Goal: Check status: Check status

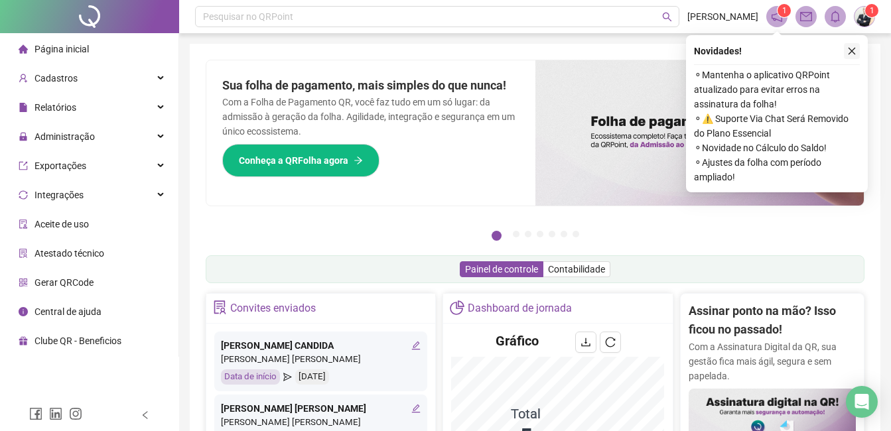
click at [852, 48] on icon "close" at bounding box center [851, 50] width 9 height 9
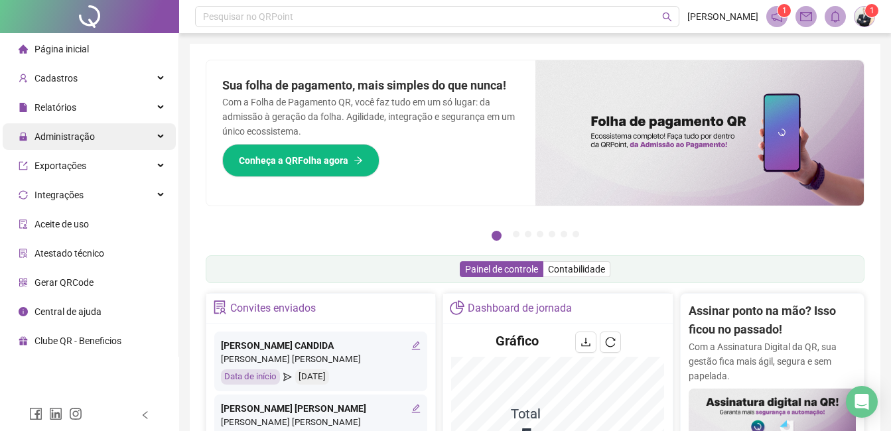
click at [68, 135] on span "Administração" at bounding box center [64, 136] width 60 height 11
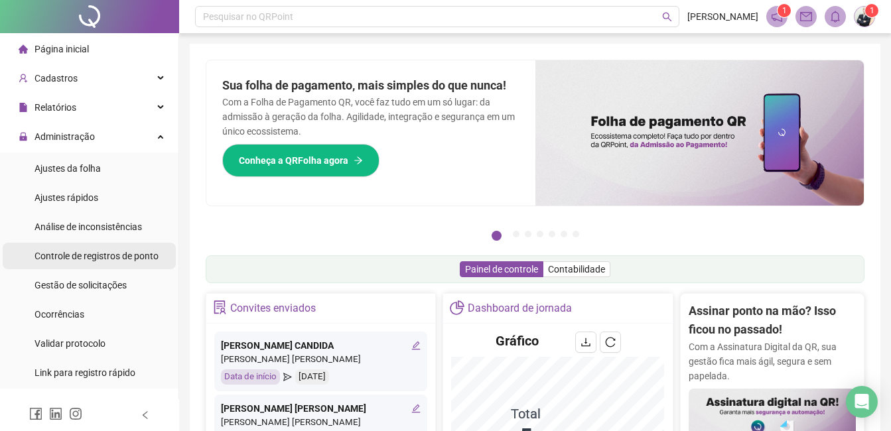
click at [131, 253] on span "Controle de registros de ponto" at bounding box center [96, 256] width 124 height 11
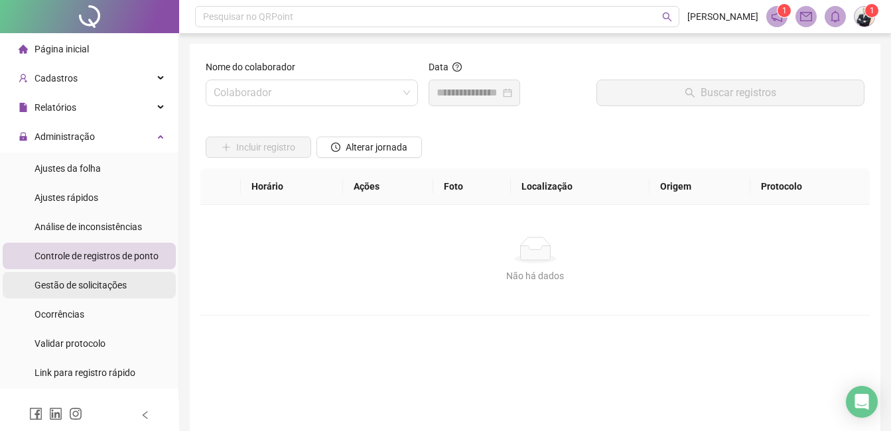
click at [104, 288] on span "Gestão de solicitações" at bounding box center [80, 285] width 92 height 11
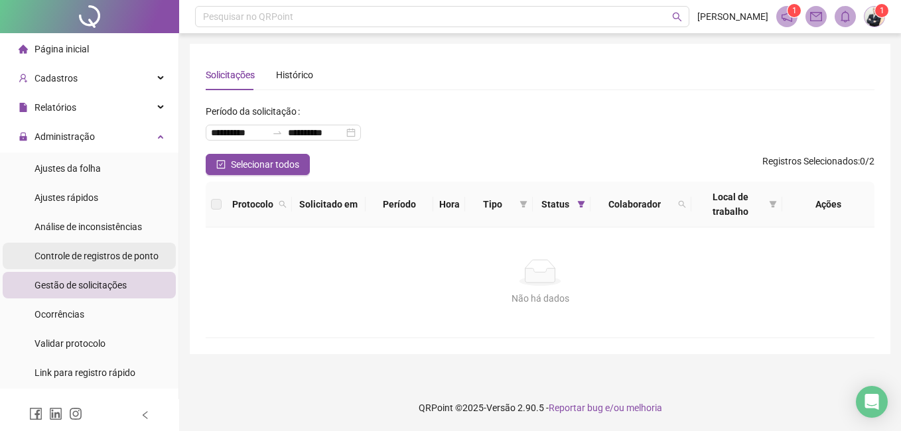
click at [107, 259] on span "Controle de registros de ponto" at bounding box center [96, 256] width 124 height 11
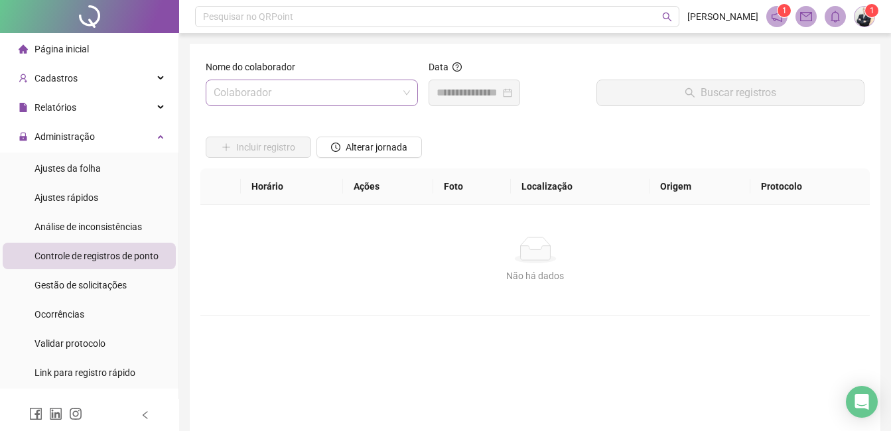
click at [369, 93] on input "search" at bounding box center [306, 92] width 184 height 25
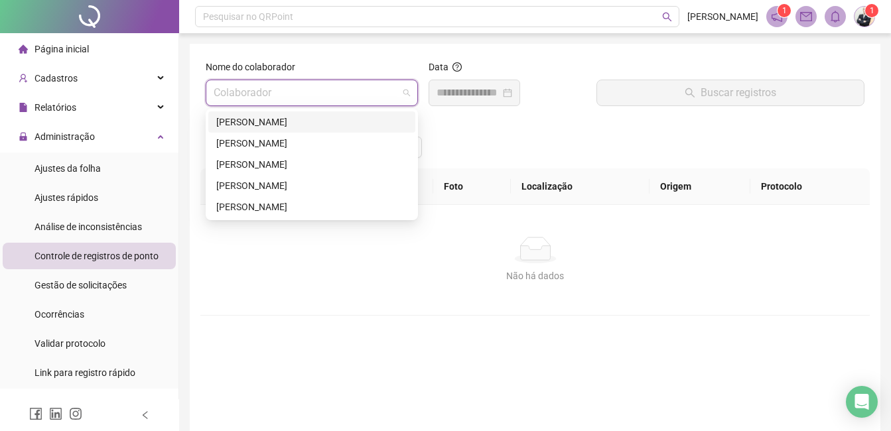
click at [324, 126] on div "[PERSON_NAME]" at bounding box center [311, 122] width 191 height 15
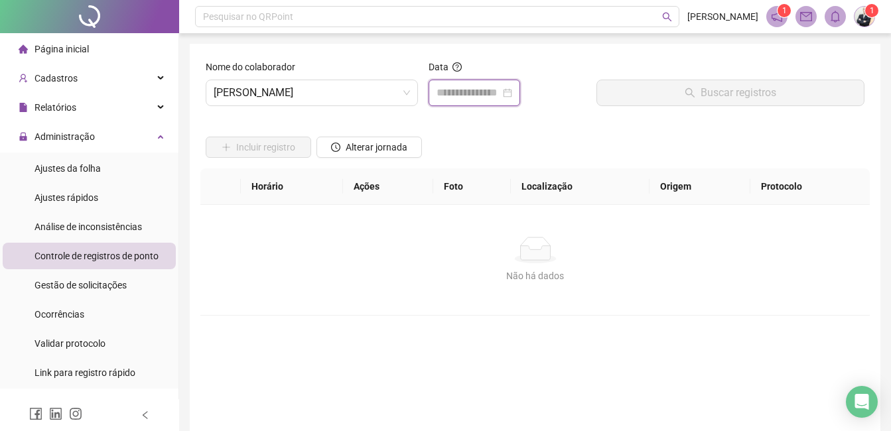
click at [495, 91] on input at bounding box center [468, 93] width 64 height 16
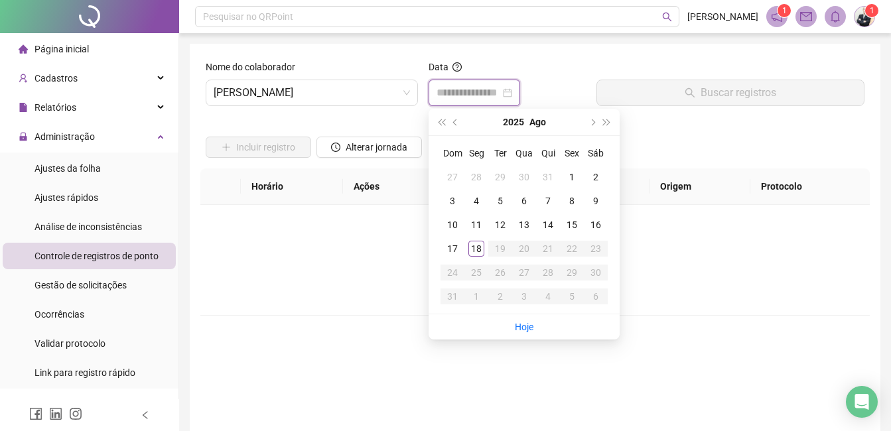
type input "**********"
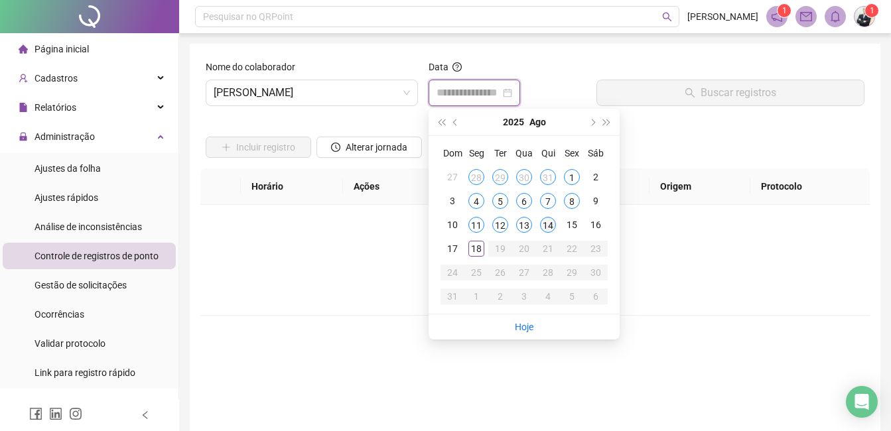
type input "**********"
click at [548, 228] on div "14" at bounding box center [548, 225] width 16 height 16
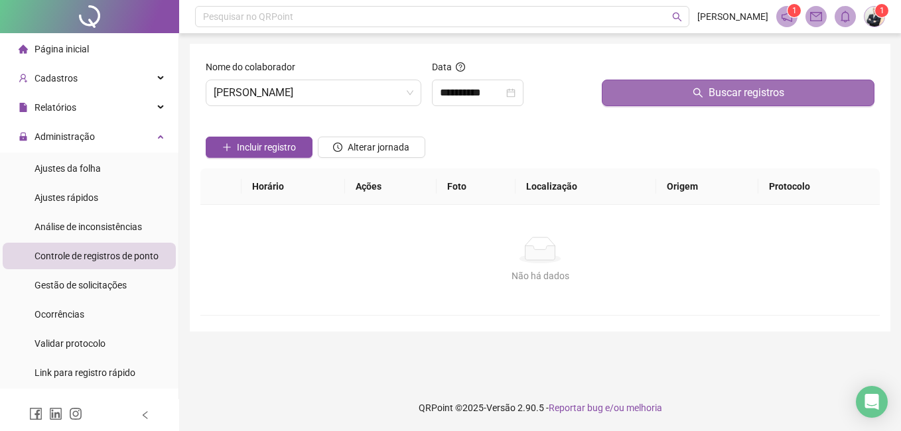
click at [680, 100] on button "Buscar registros" at bounding box center [737, 93] width 273 height 27
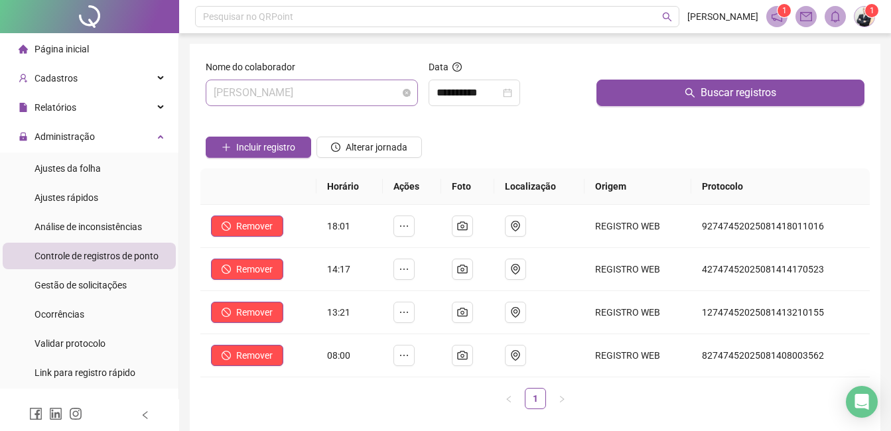
click at [375, 96] on span "[PERSON_NAME]" at bounding box center [312, 92] width 196 height 25
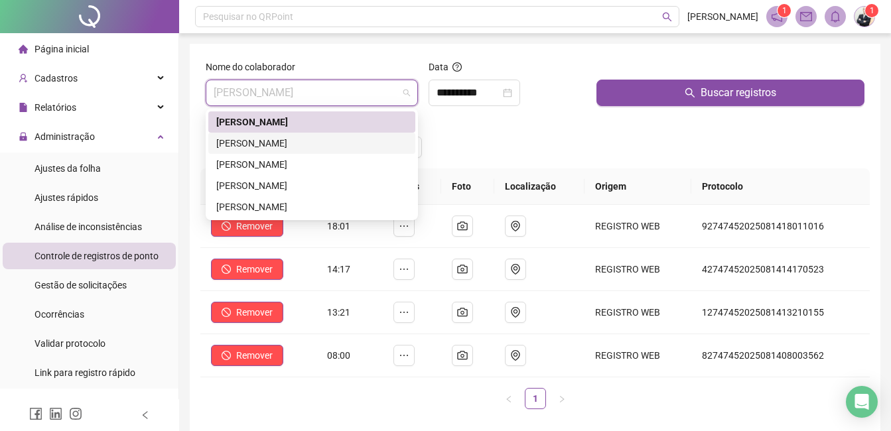
click at [338, 143] on div "[PERSON_NAME]" at bounding box center [311, 143] width 191 height 15
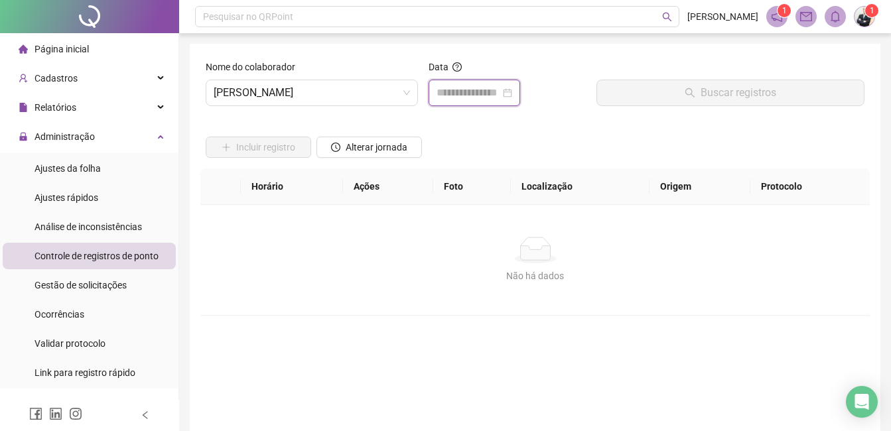
click at [500, 86] on input at bounding box center [468, 93] width 64 height 16
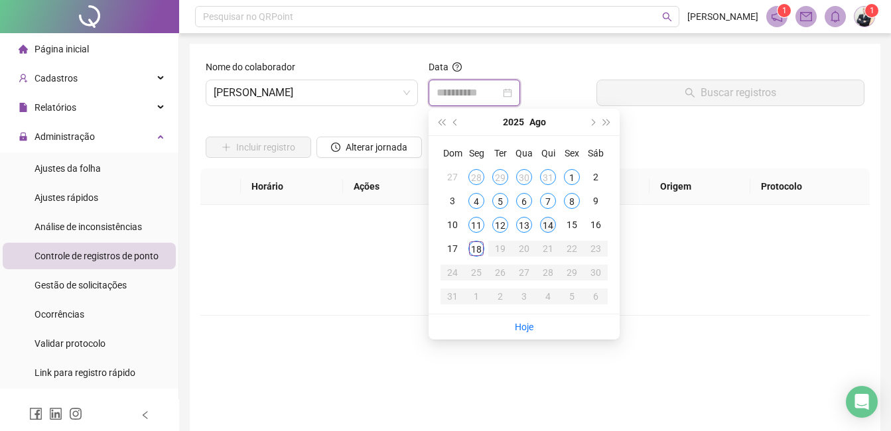
type input "**********"
click at [552, 225] on div "14" at bounding box center [548, 225] width 16 height 16
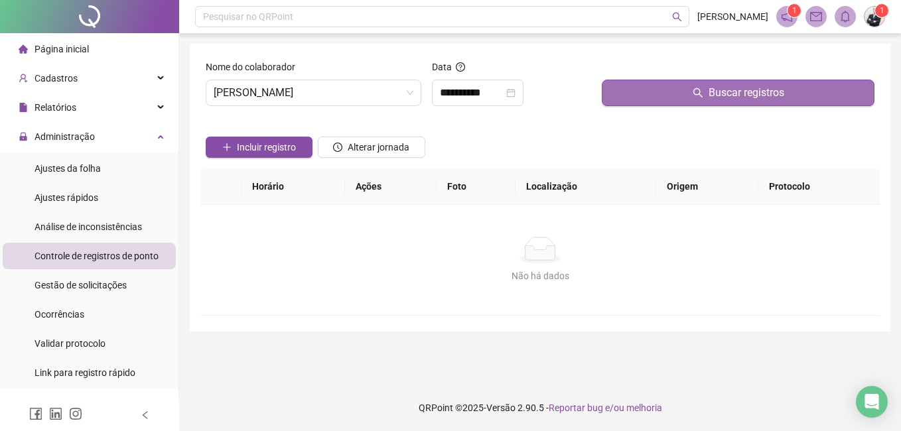
click at [702, 95] on icon "search" at bounding box center [697, 93] width 11 height 11
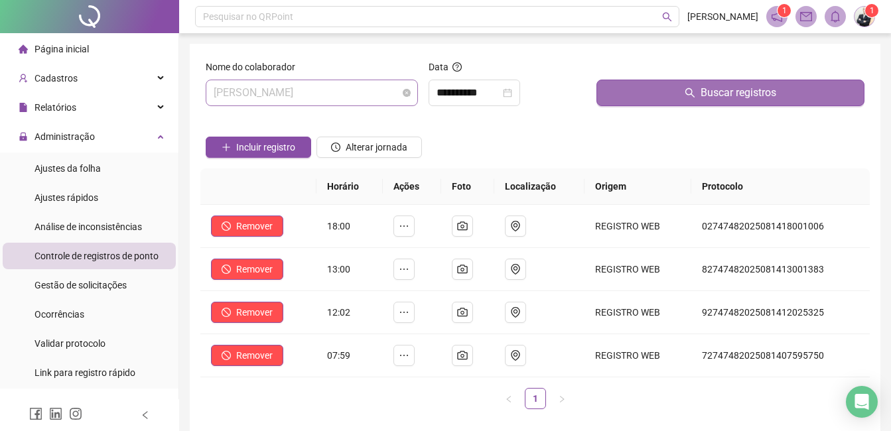
click at [371, 95] on span "[PERSON_NAME]" at bounding box center [312, 92] width 196 height 25
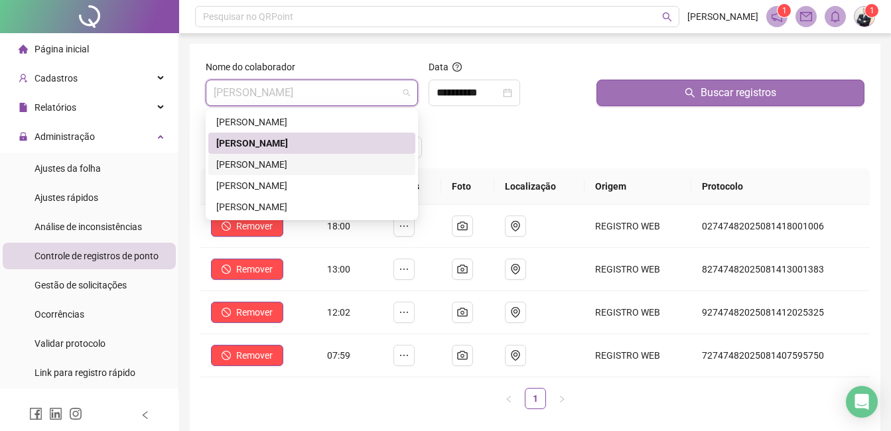
click at [317, 168] on div "[PERSON_NAME]" at bounding box center [311, 164] width 191 height 15
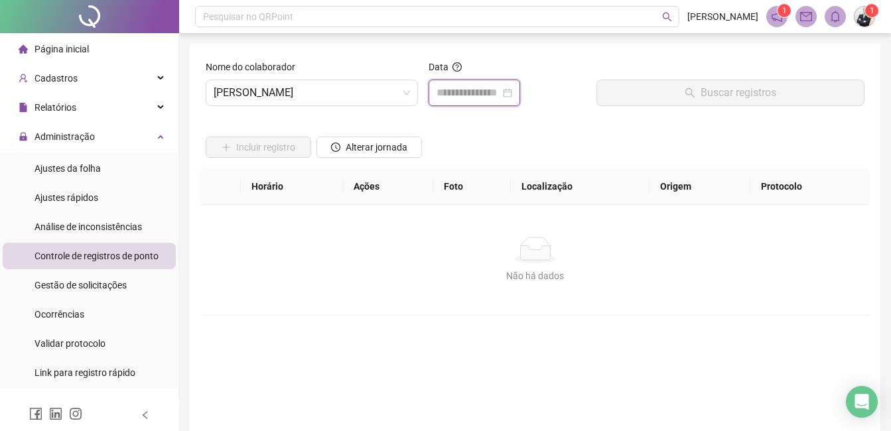
click at [458, 92] on input at bounding box center [468, 93] width 64 height 16
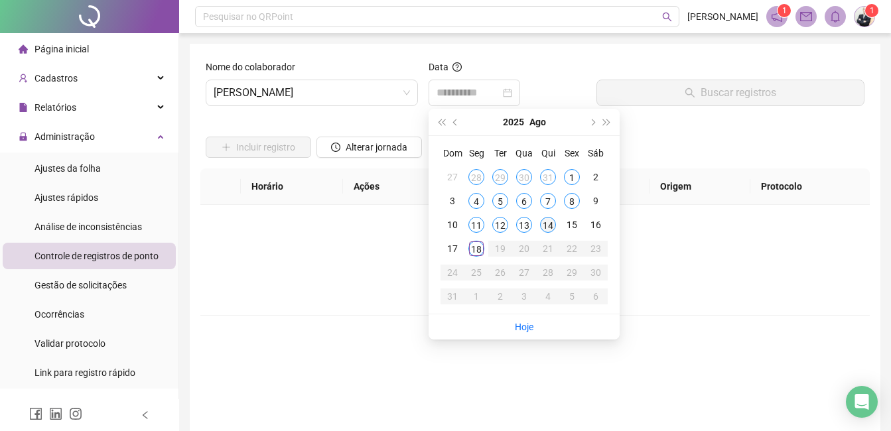
click at [552, 229] on div "14" at bounding box center [548, 225] width 16 height 16
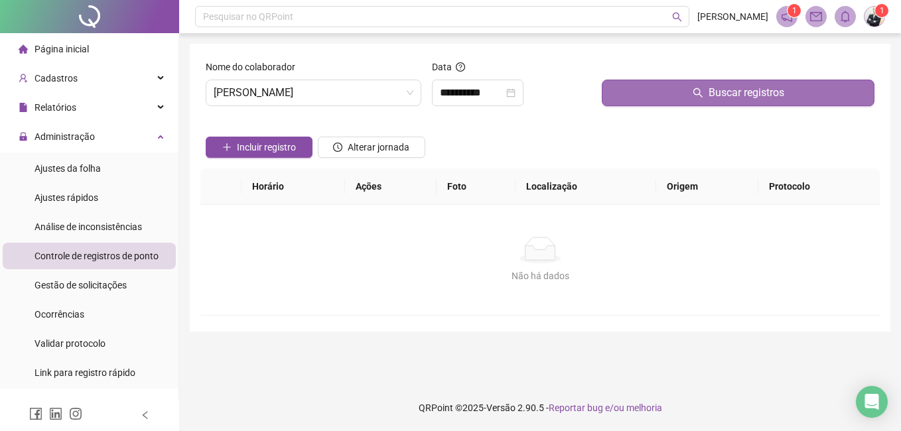
click at [709, 102] on button "Buscar registros" at bounding box center [737, 93] width 273 height 27
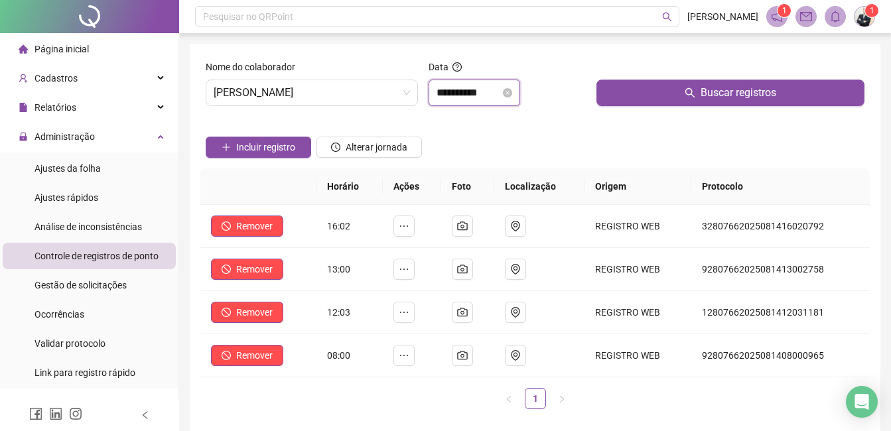
click at [484, 87] on input "**********" at bounding box center [468, 93] width 64 height 16
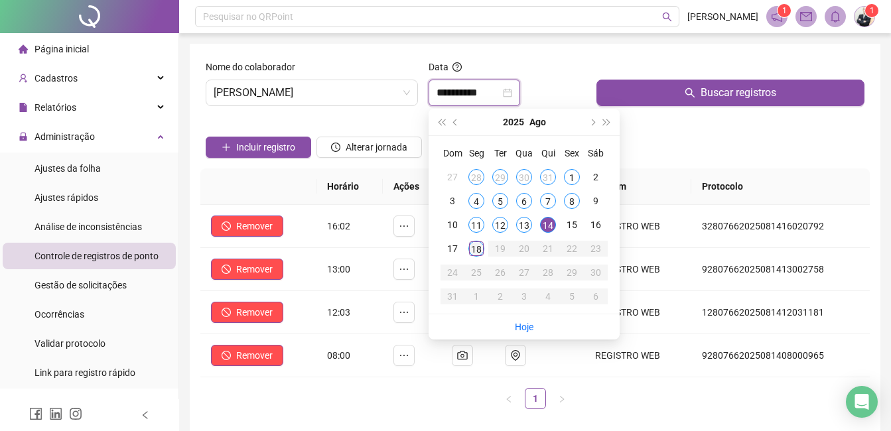
type input "**********"
click at [480, 253] on div "18" at bounding box center [476, 249] width 16 height 16
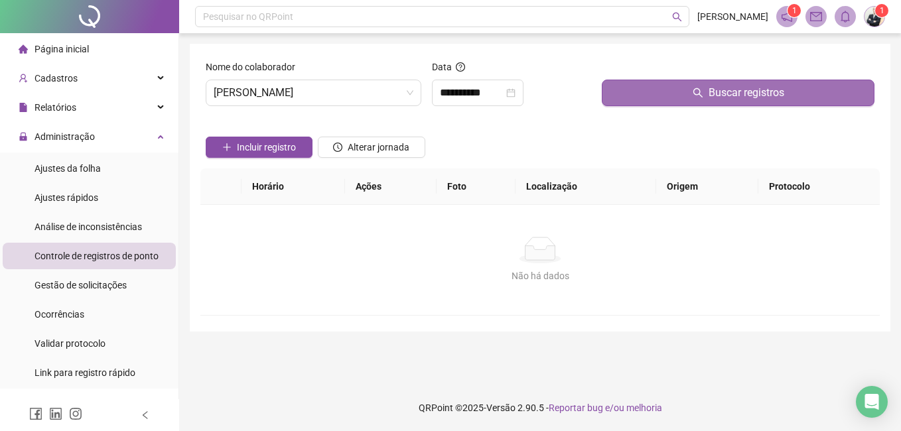
click at [682, 96] on button "Buscar registros" at bounding box center [737, 93] width 273 height 27
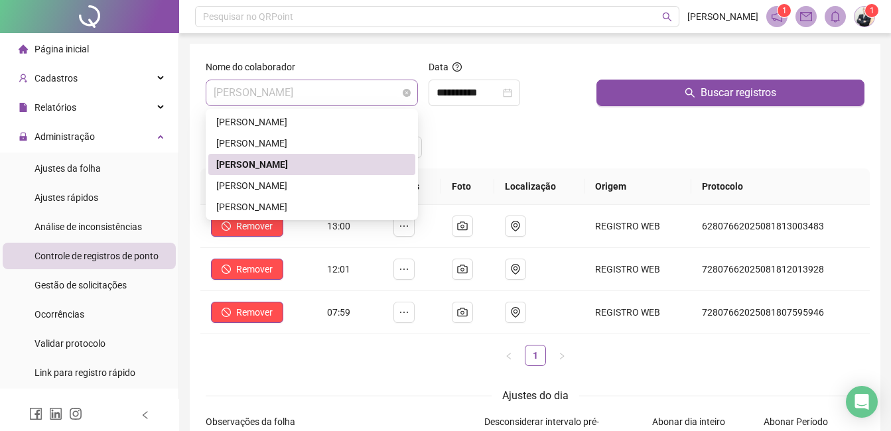
click at [387, 90] on span "[PERSON_NAME]" at bounding box center [312, 92] width 196 height 25
click at [328, 139] on div "[PERSON_NAME]" at bounding box center [311, 143] width 191 height 15
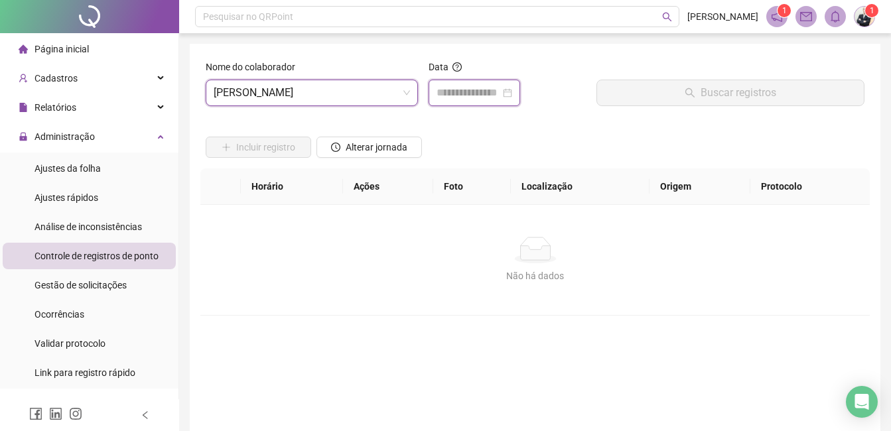
click at [461, 87] on input at bounding box center [468, 93] width 64 height 16
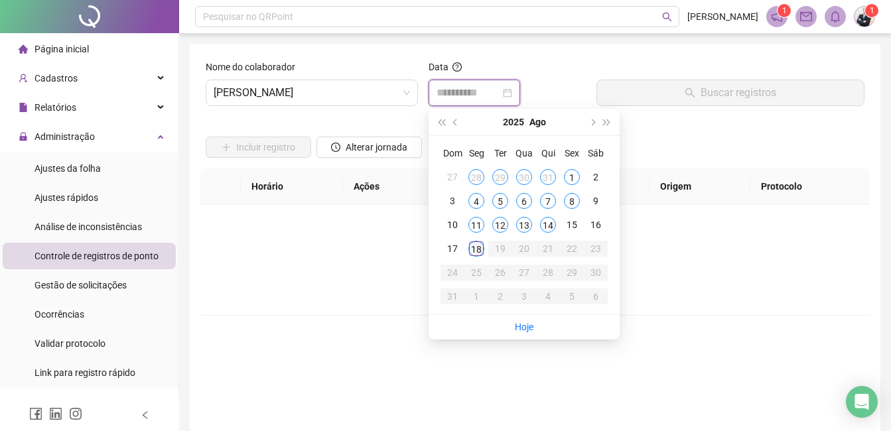
type input "**********"
click at [473, 248] on div "18" at bounding box center [476, 249] width 16 height 16
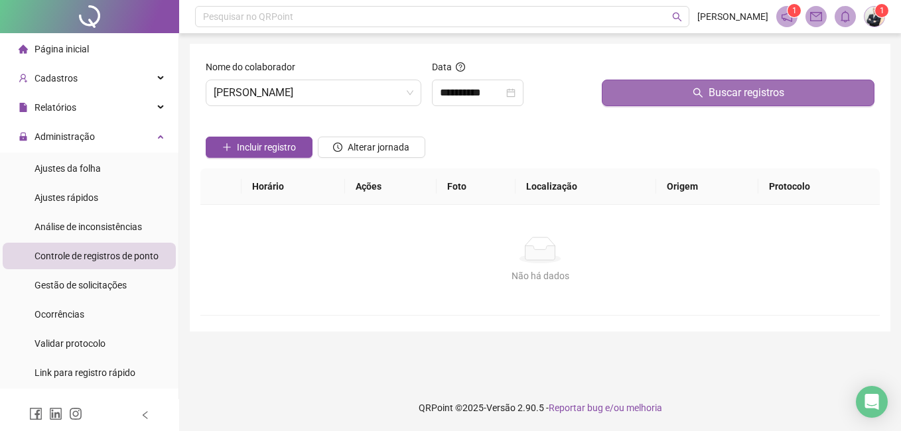
click at [650, 97] on button "Buscar registros" at bounding box center [737, 93] width 273 height 27
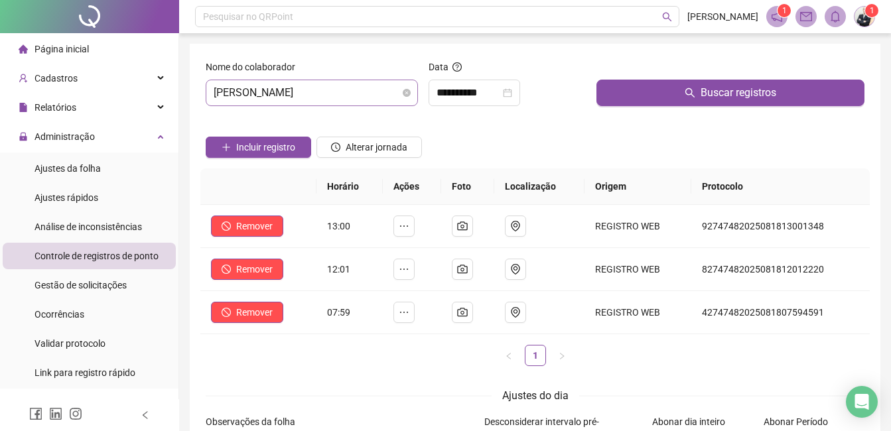
click at [381, 94] on span "[PERSON_NAME]" at bounding box center [312, 92] width 196 height 25
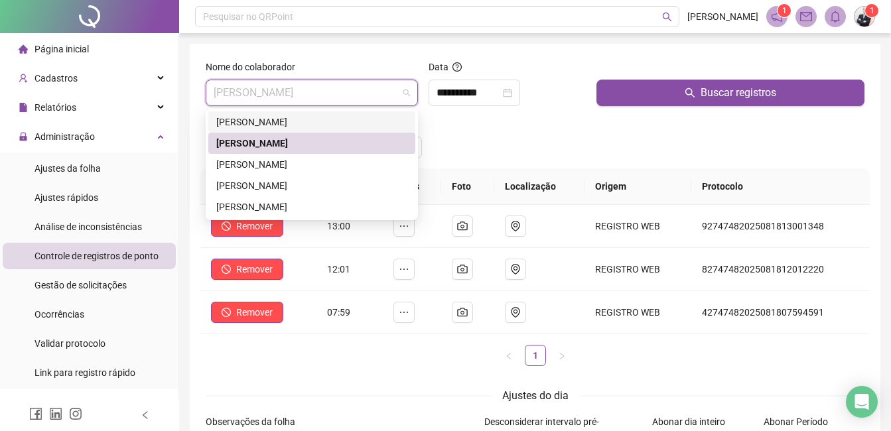
click at [346, 123] on div "[PERSON_NAME]" at bounding box center [311, 122] width 191 height 15
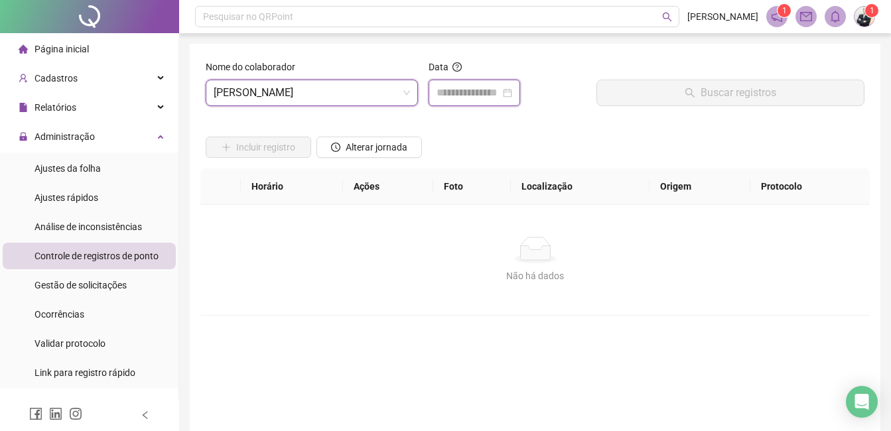
click at [460, 91] on input at bounding box center [468, 93] width 64 height 16
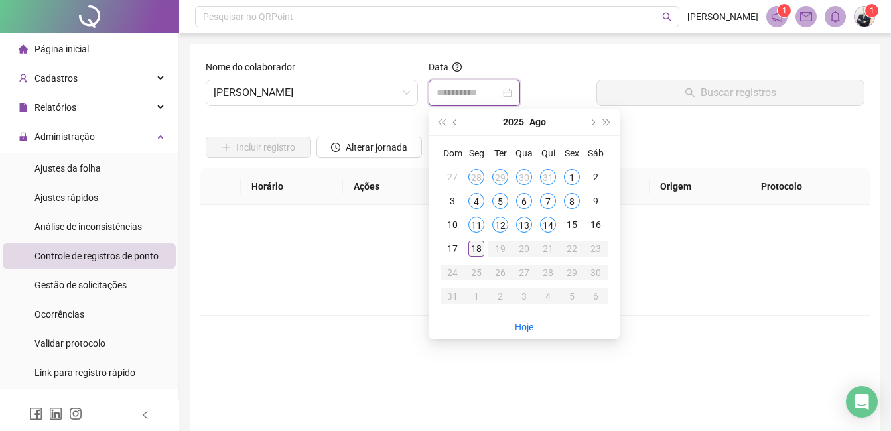
type input "**********"
click at [473, 251] on div "18" at bounding box center [476, 249] width 16 height 16
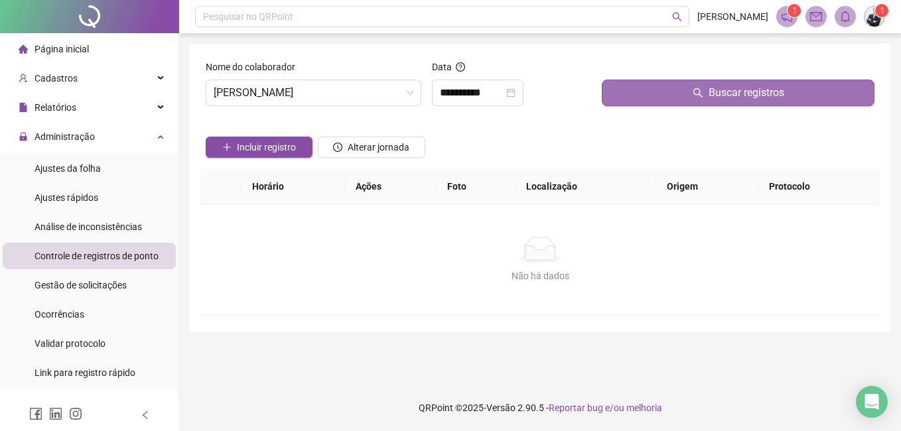
click at [706, 84] on button "Buscar registros" at bounding box center [737, 93] width 273 height 27
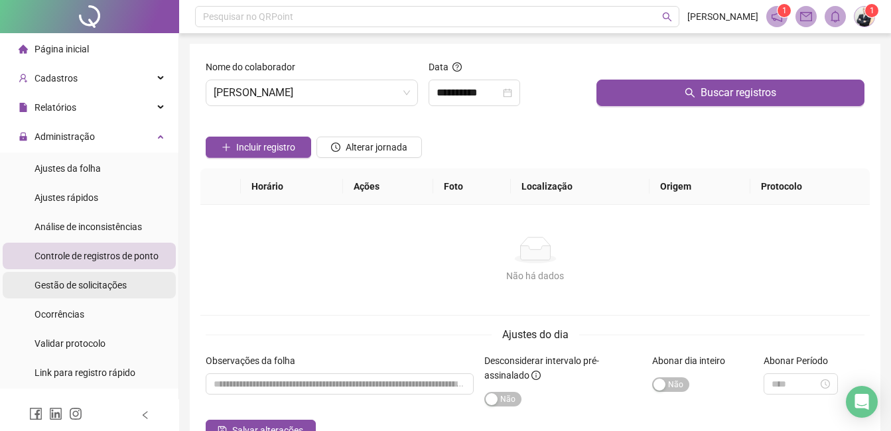
click at [88, 290] on span "Gestão de solicitações" at bounding box center [80, 285] width 92 height 11
